Goal: Task Accomplishment & Management: Manage account settings

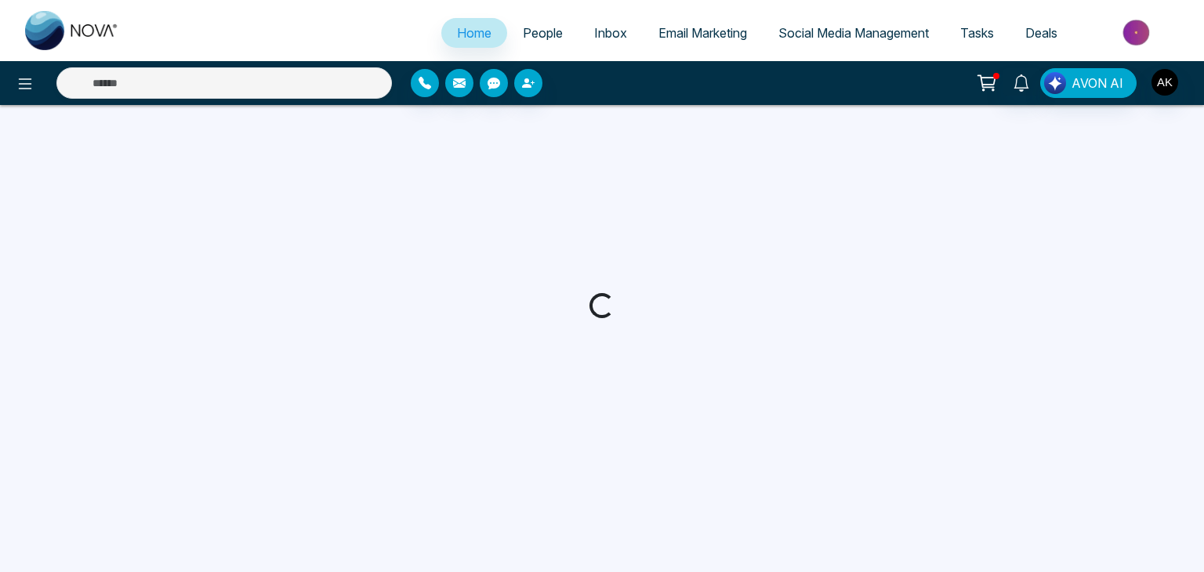
select select "*"
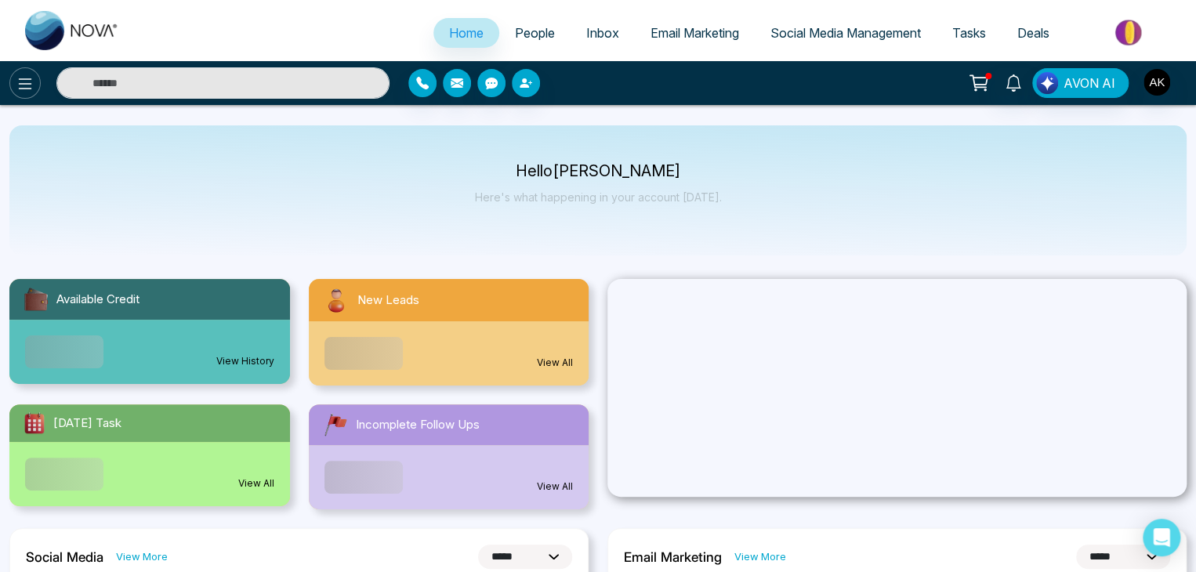
click at [31, 78] on icon at bounding box center [25, 83] width 19 height 19
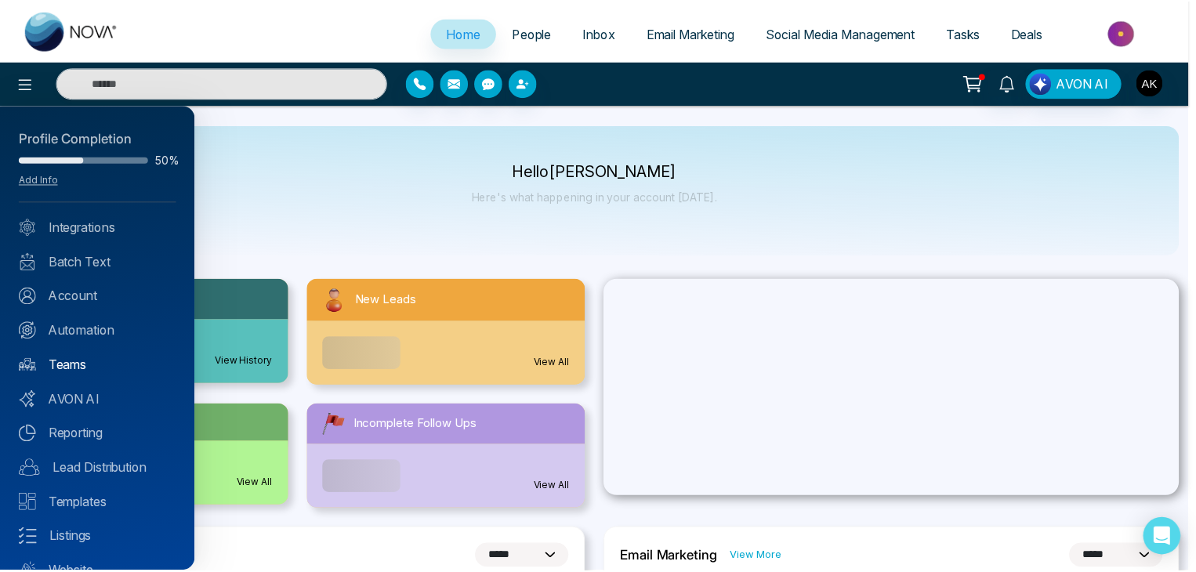
scroll to position [62, 0]
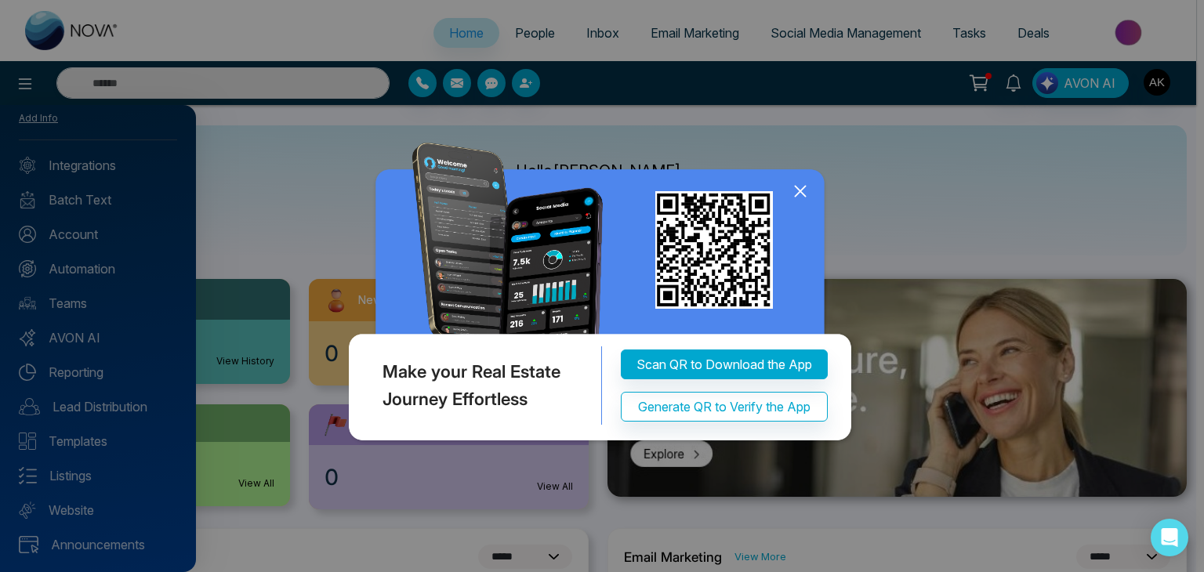
click at [796, 203] on icon at bounding box center [800, 191] width 24 height 24
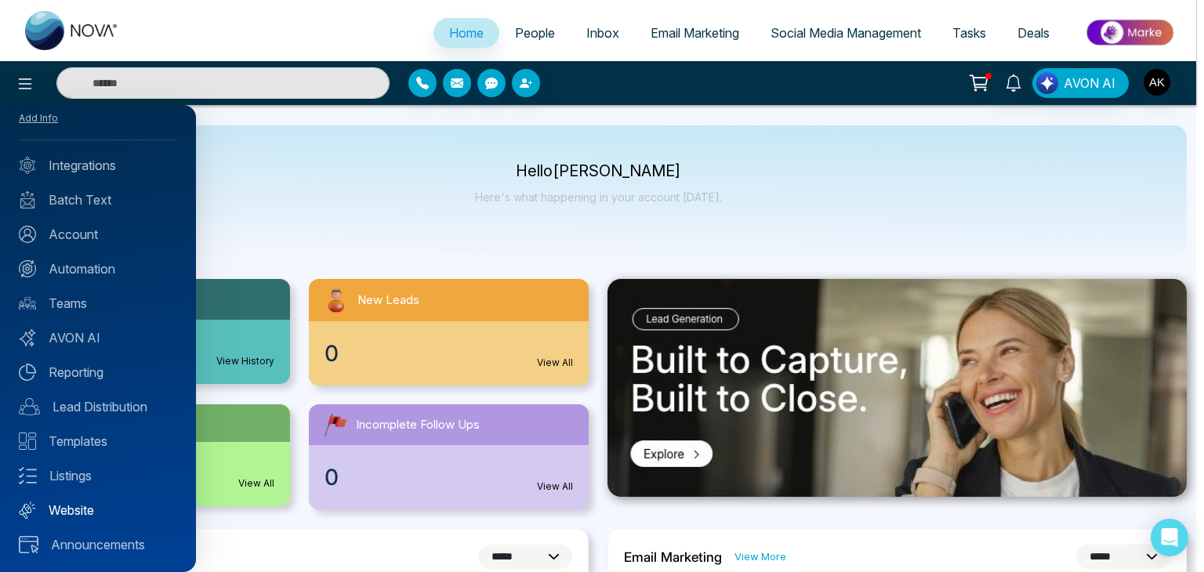
click at [56, 509] on link "Website" at bounding box center [98, 510] width 158 height 19
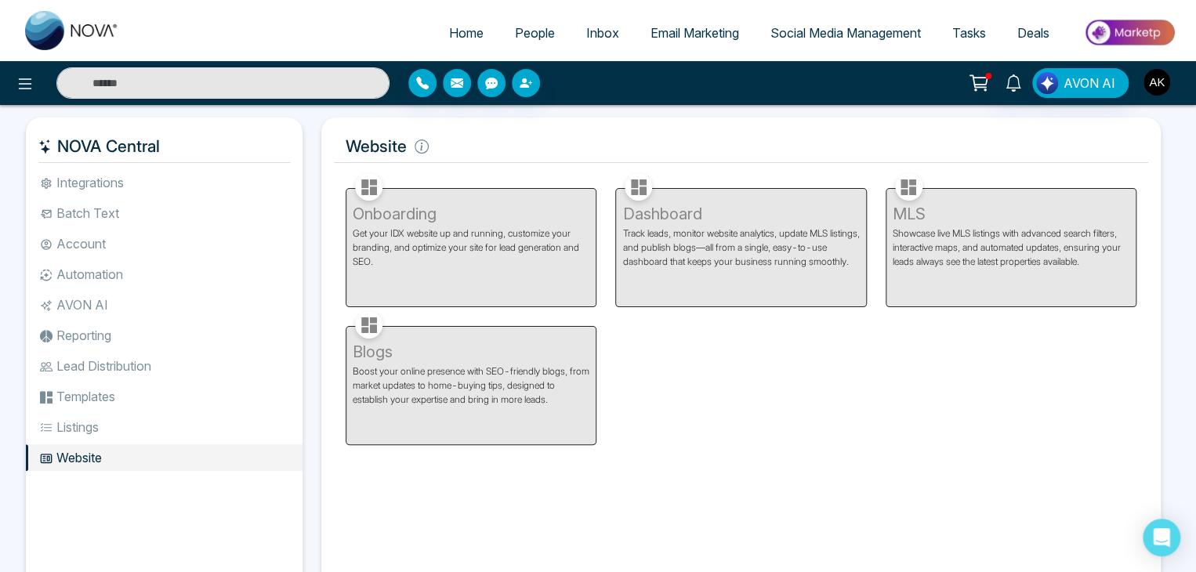
click at [1169, 78] on img "button" at bounding box center [1157, 82] width 27 height 27
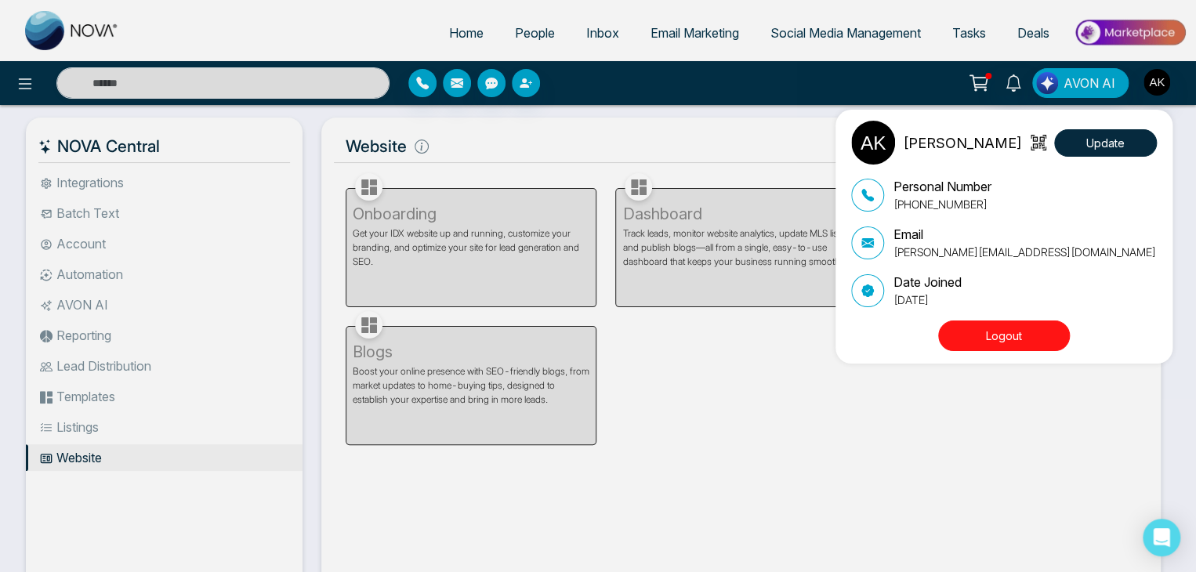
click at [1001, 343] on button "Logout" at bounding box center [1004, 336] width 132 height 31
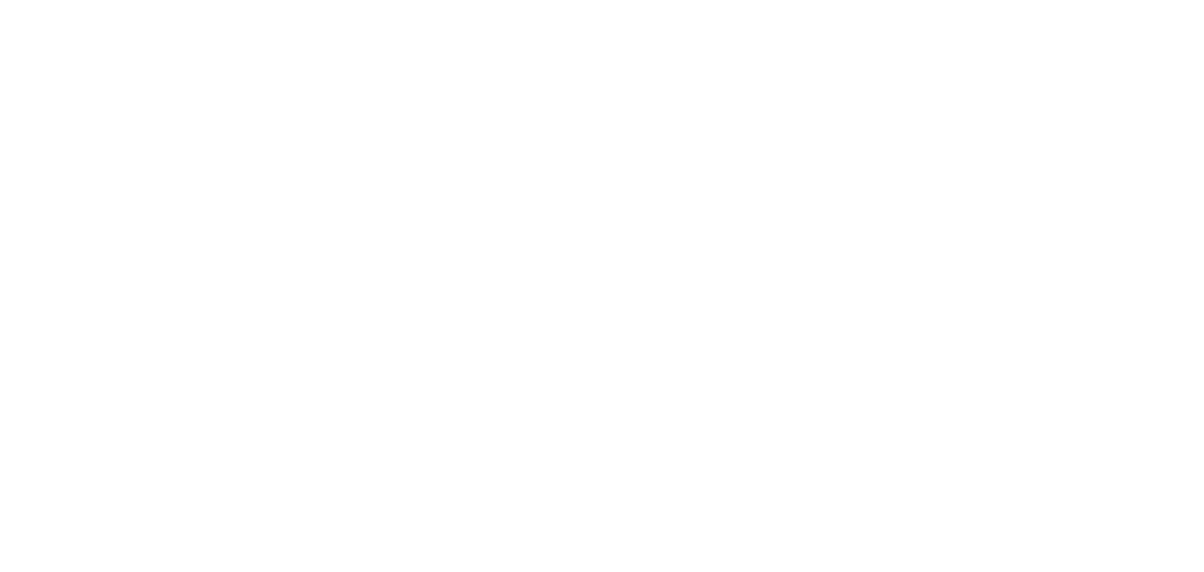
click at [1009, 336] on body at bounding box center [602, 286] width 1204 height 572
